Goal: Information Seeking & Learning: Learn about a topic

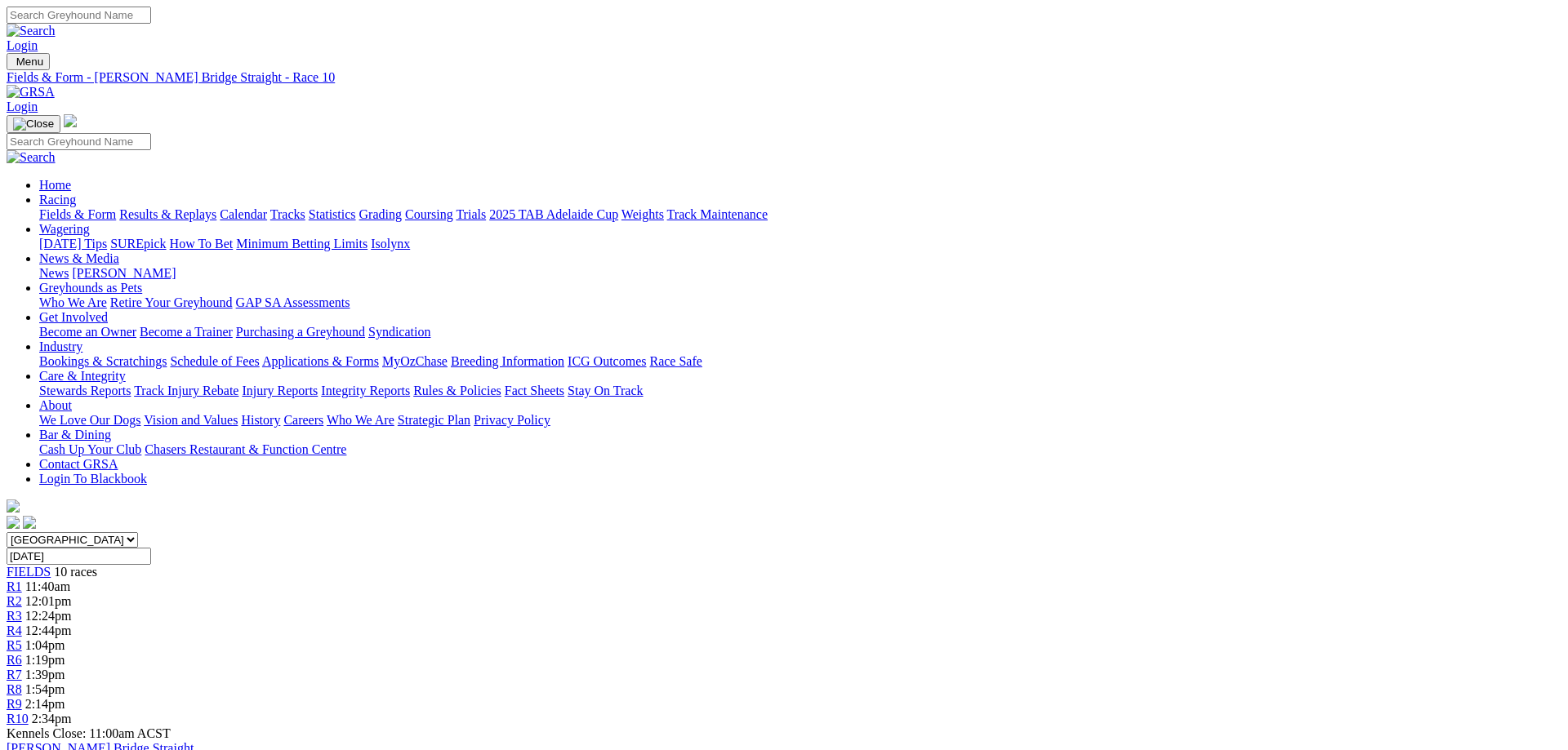
click at [356, 208] on link "Statistics" at bounding box center [332, 215] width 47 height 14
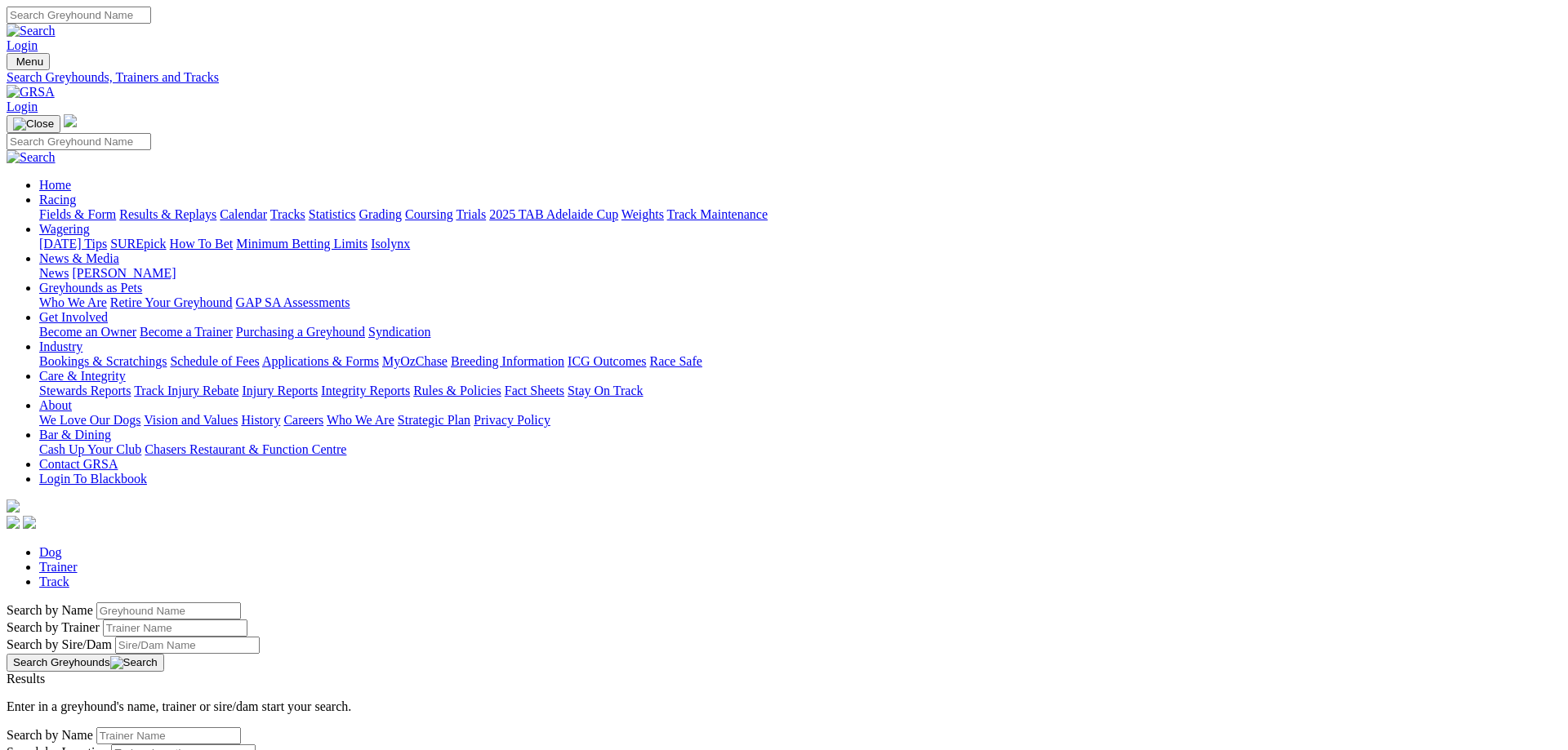
click at [241, 602] on input "Search by Greyhound name" at bounding box center [169, 611] width 144 height 17
type input "steph for three"
click at [164, 654] on button "Search Greyhounds" at bounding box center [85, 663] width 157 height 18
click at [91, 687] on link "Steph For Three" at bounding box center [50, 694] width 85 height 14
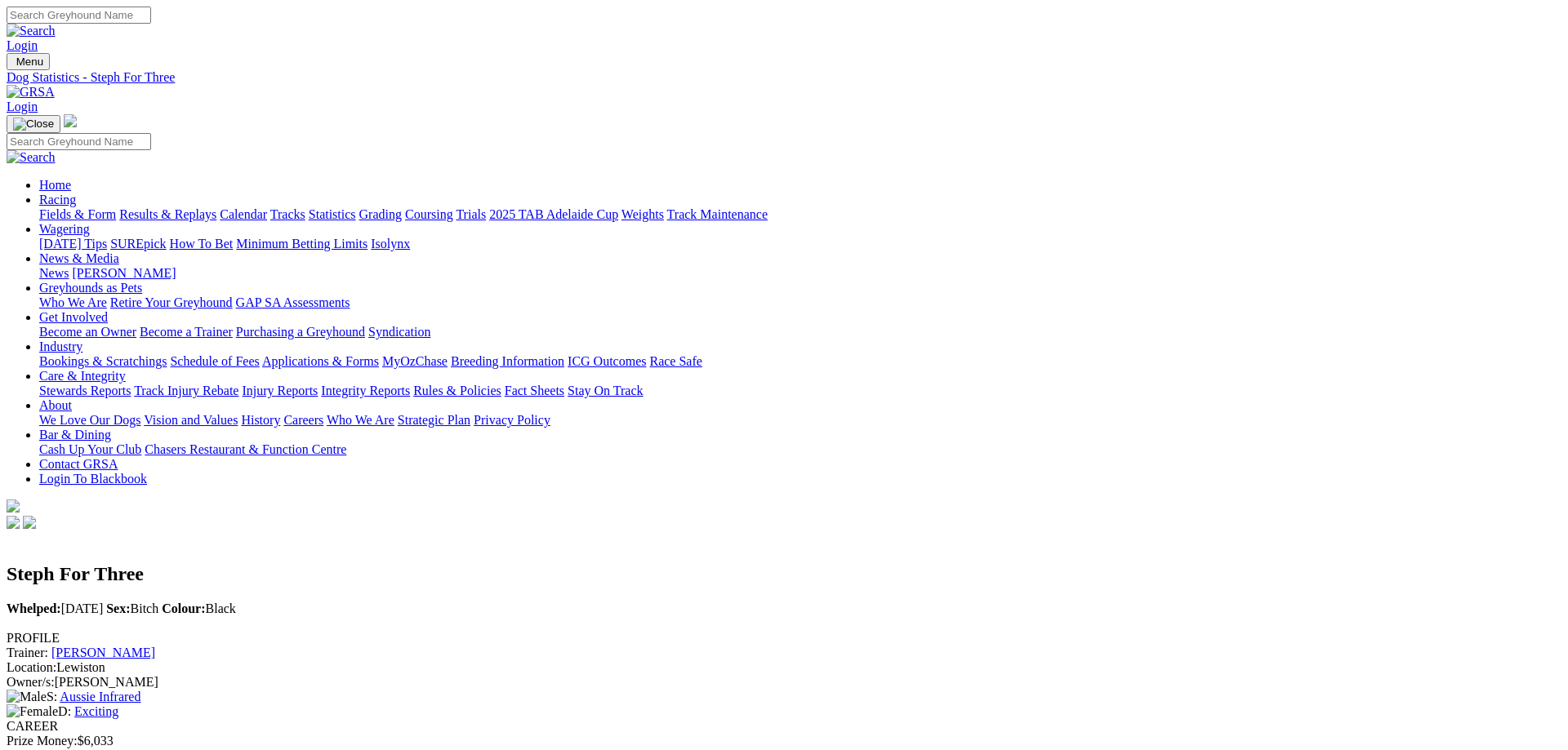
click at [116, 208] on link "Fields & Form" at bounding box center [77, 215] width 76 height 14
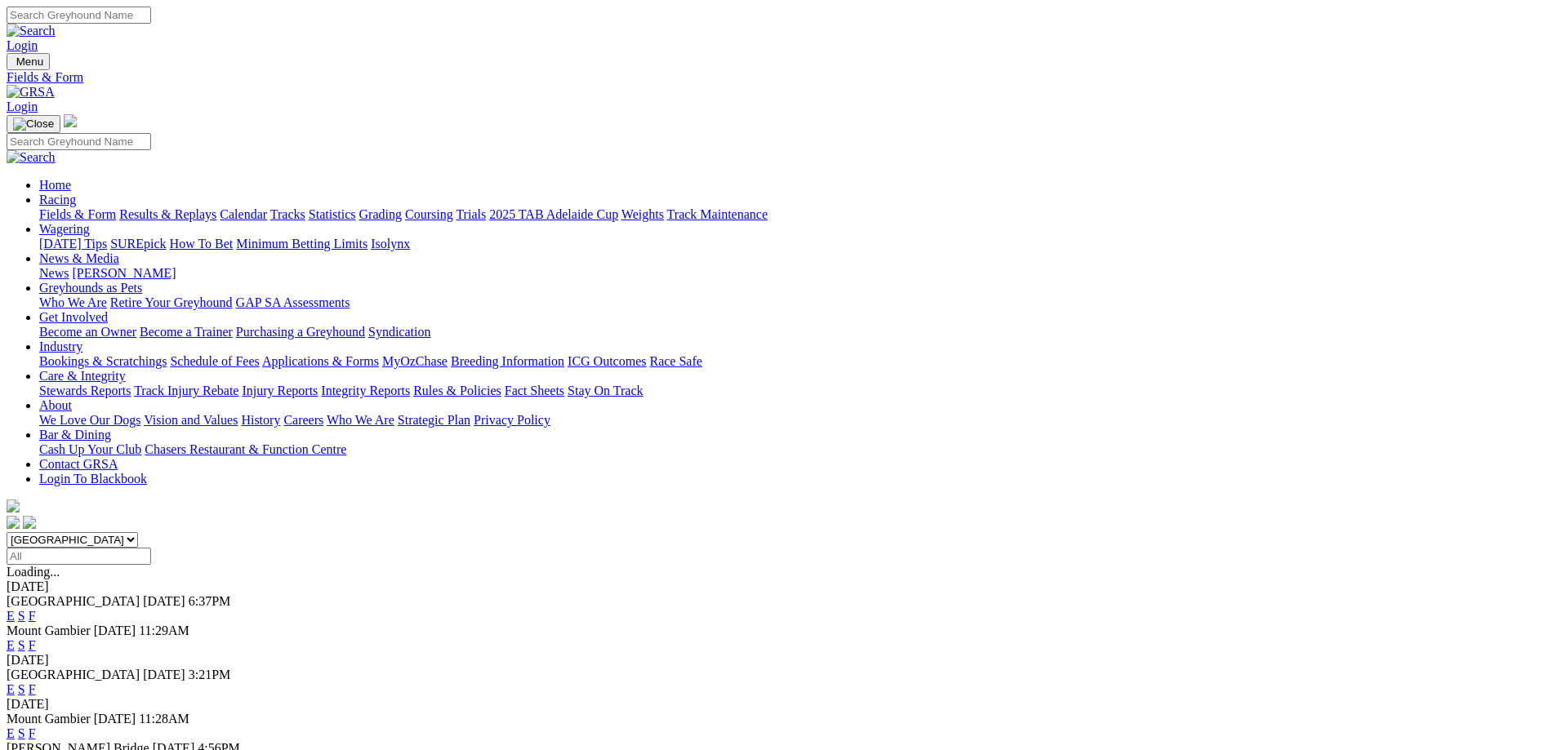
click at [36, 749] on link "F" at bounding box center [32, 763] width 7 height 14
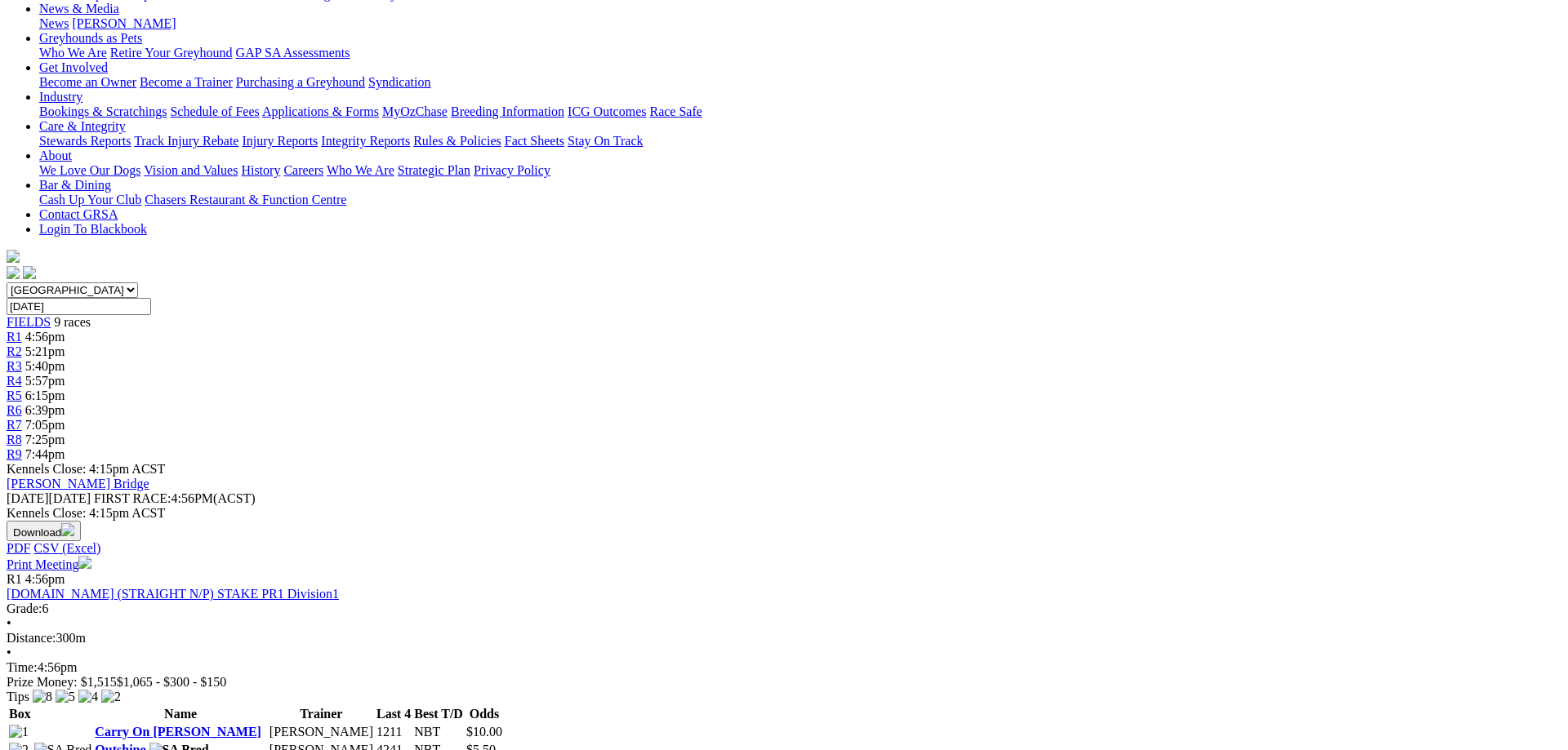
scroll to position [83, 0]
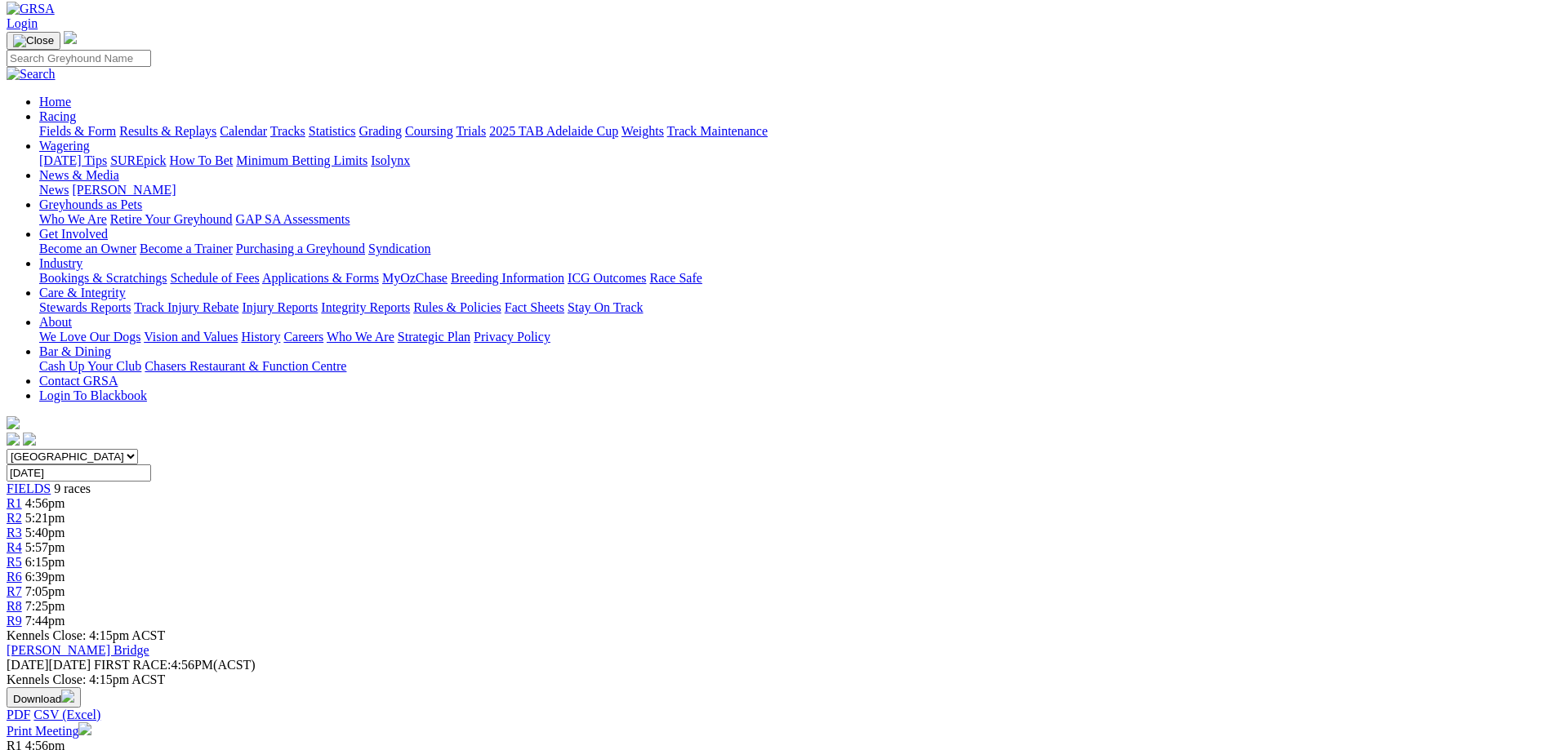
click at [116, 124] on link "Fields & Form" at bounding box center [77, 131] width 76 height 14
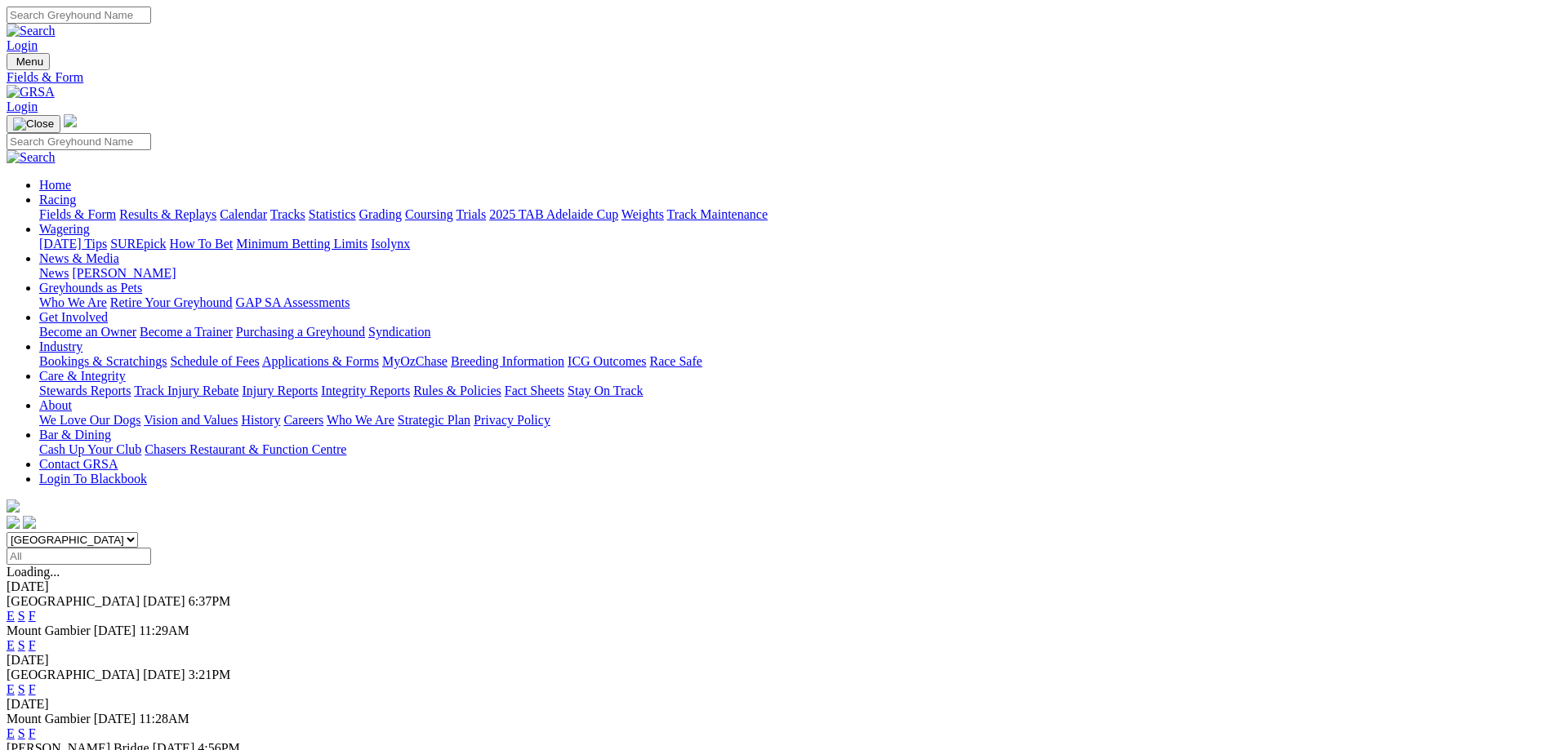
scroll to position [249, 0]
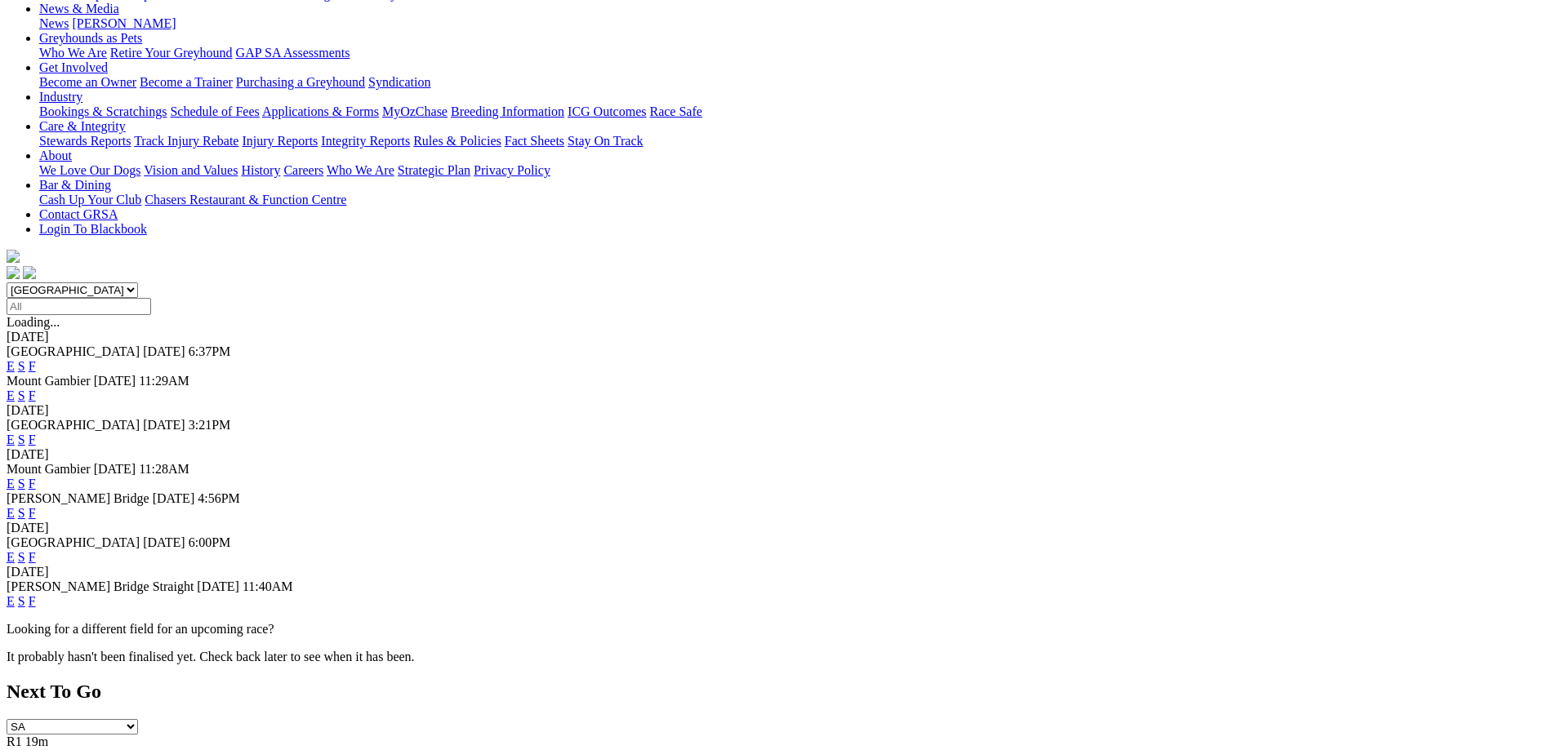
click at [36, 594] on link "F" at bounding box center [32, 601] width 7 height 14
